Goal: Navigation & Orientation: Find specific page/section

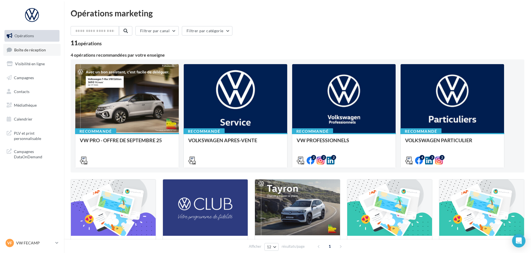
click at [41, 51] on span "Boîte de réception" at bounding box center [30, 49] width 32 height 5
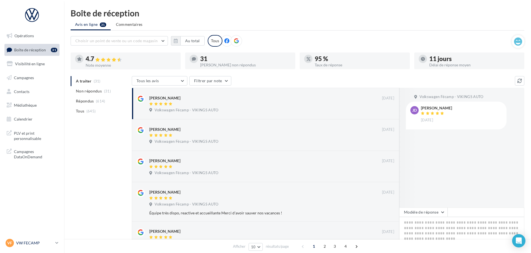
click at [36, 242] on p "VW FECAMP" at bounding box center [34, 244] width 37 height 6
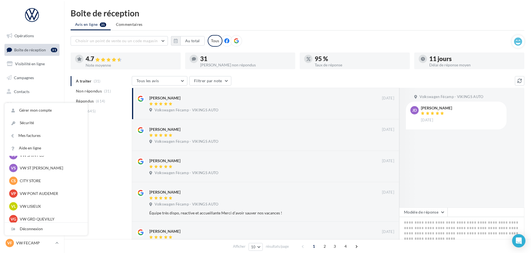
scroll to position [83, 0]
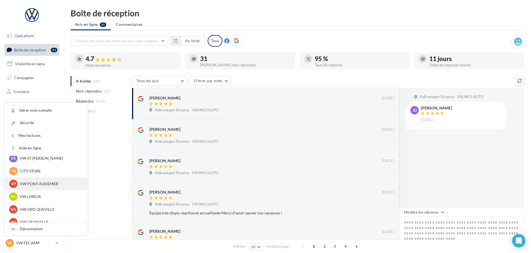
click at [44, 181] on div "VP VW PONT AUDEMER vw-pon-vau" at bounding box center [46, 184] width 74 height 8
